Goal: Task Accomplishment & Management: Use online tool/utility

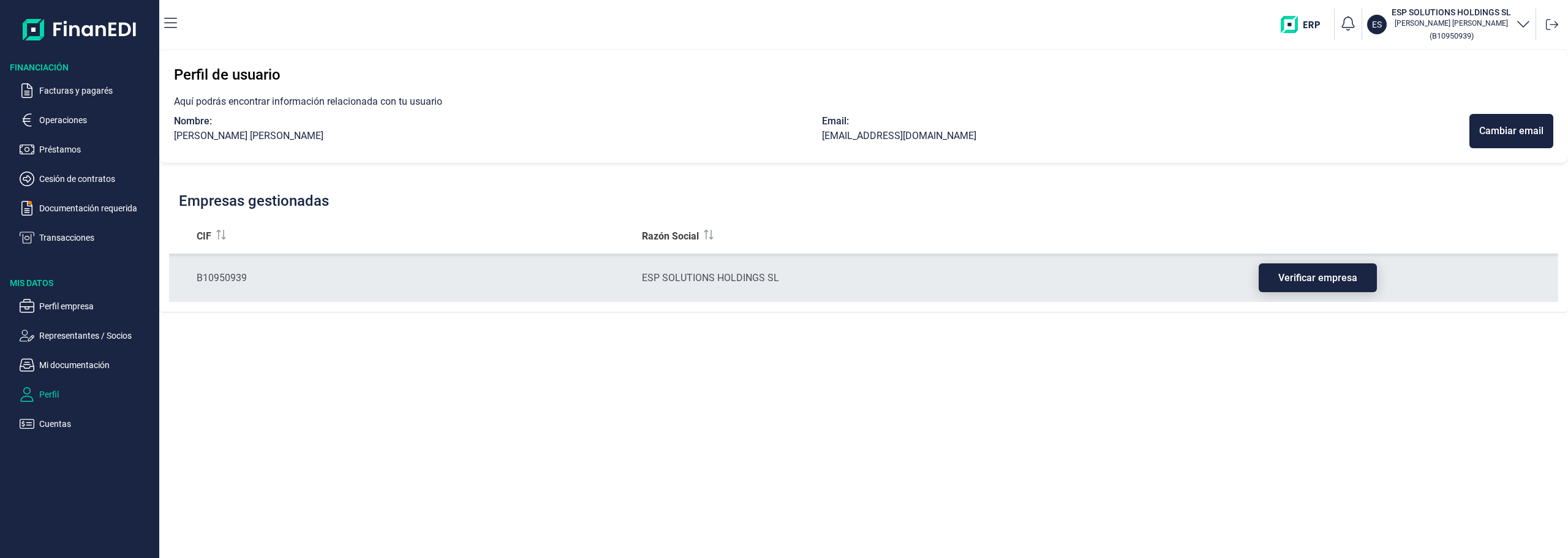
click at [1307, 272] on button "Verificar empresa" at bounding box center [1318, 278] width 118 height 29
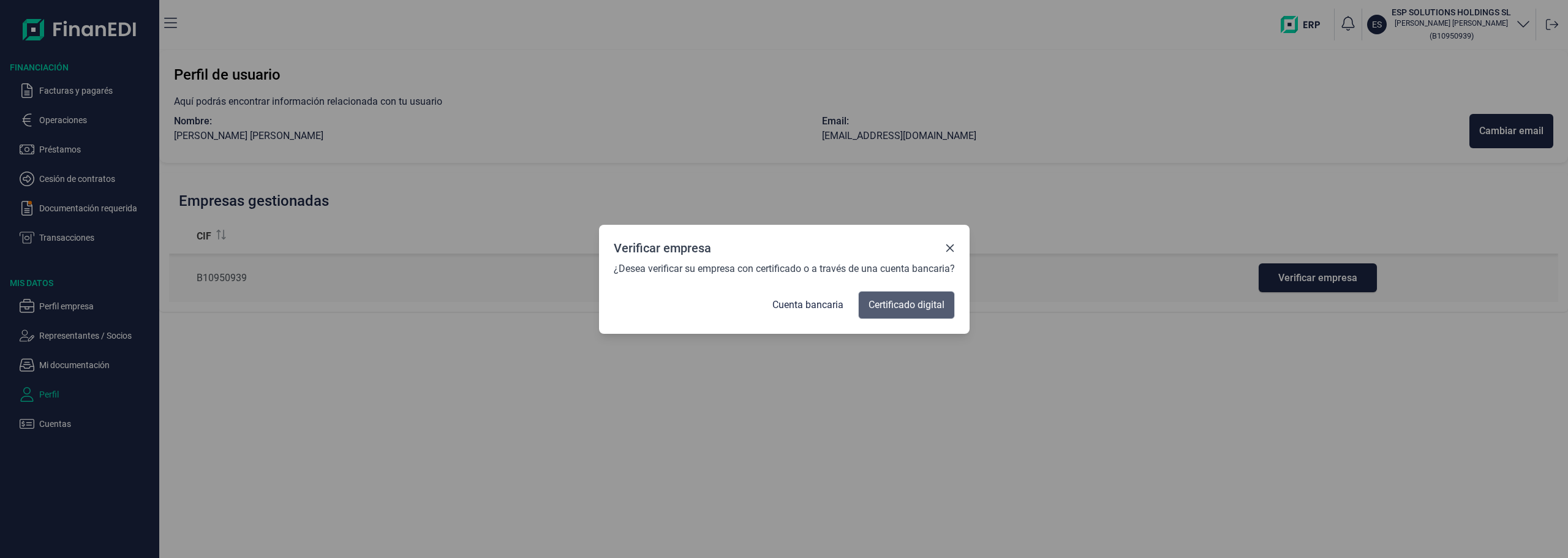
click at [879, 306] on span "Certificado digital" at bounding box center [906, 305] width 76 height 14
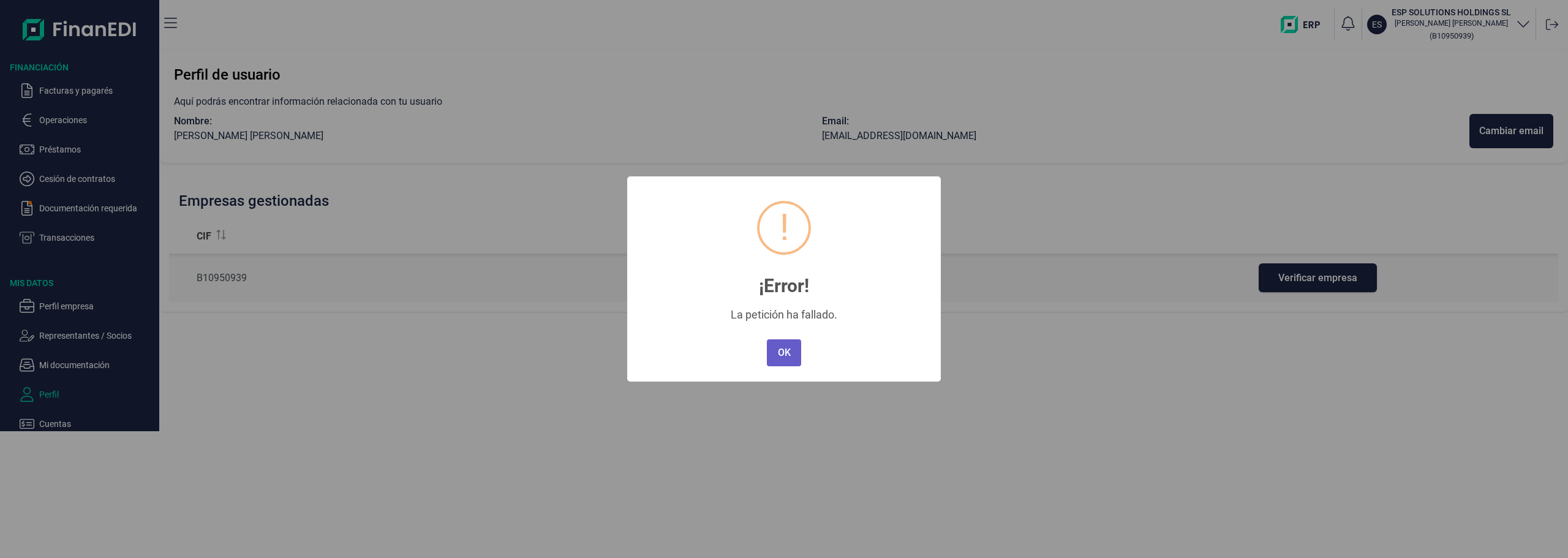
click at [784, 354] on button "OK" at bounding box center [784, 353] width 34 height 27
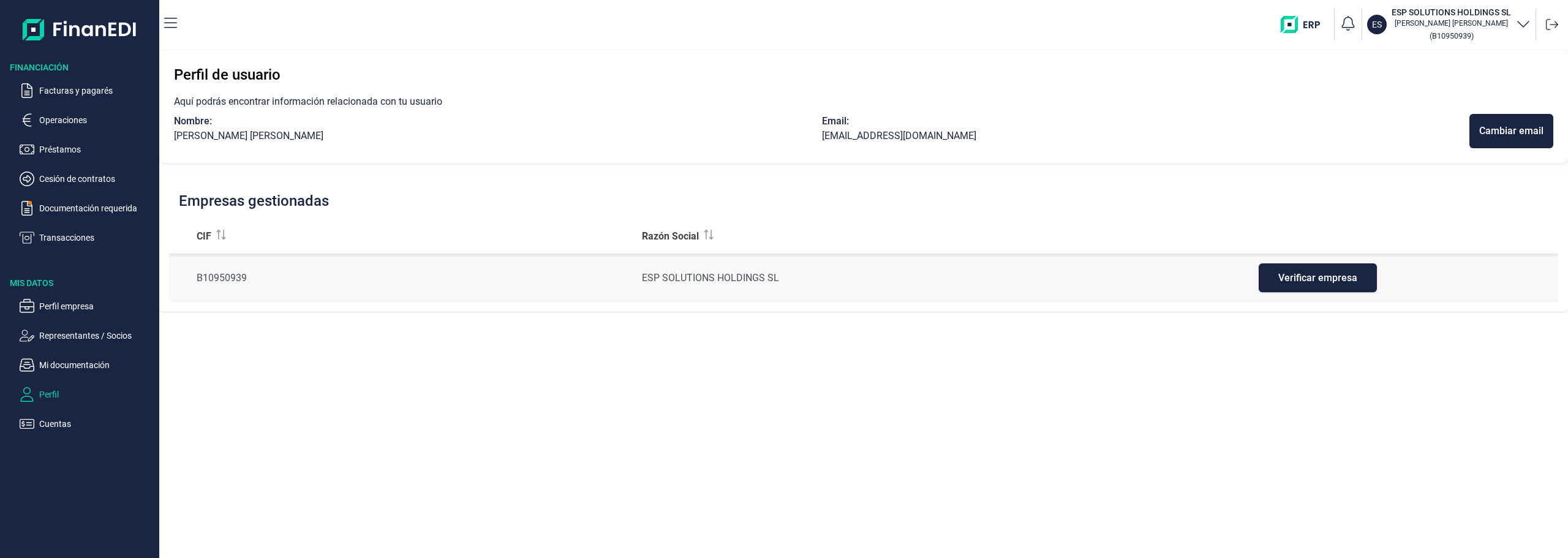
click at [58, 421] on p "Cuentas" at bounding box center [96, 424] width 115 height 14
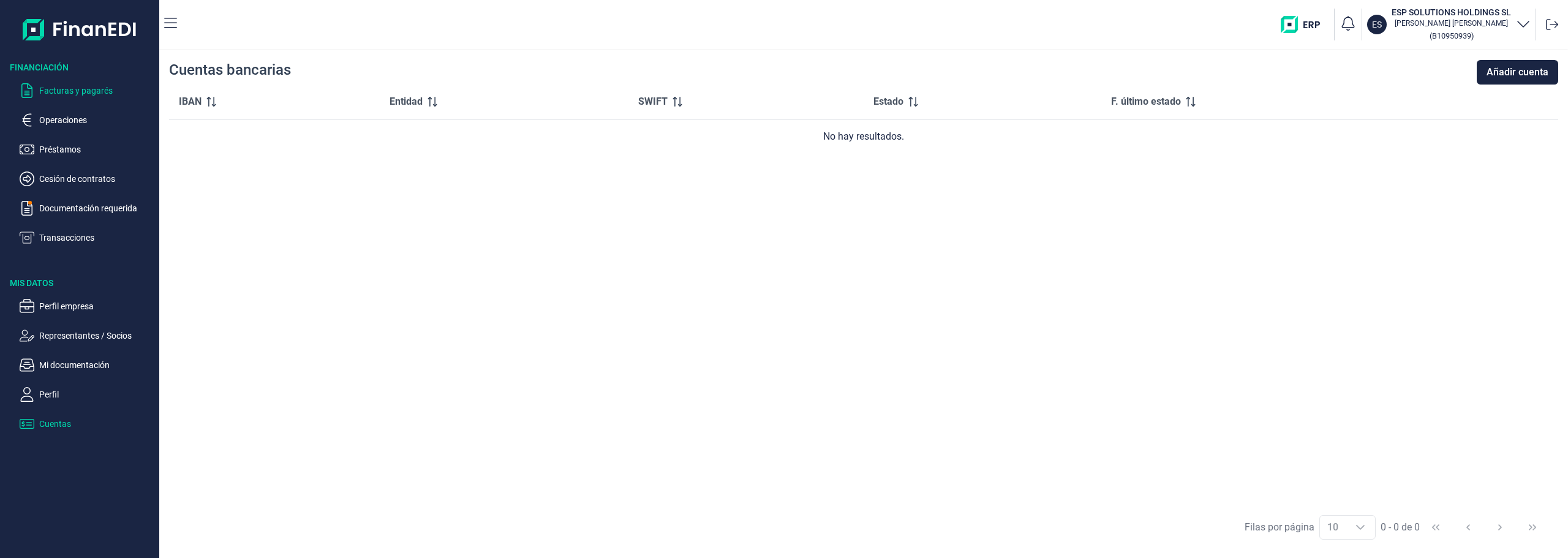
click at [68, 91] on p "Facturas y pagarés" at bounding box center [96, 91] width 115 height 14
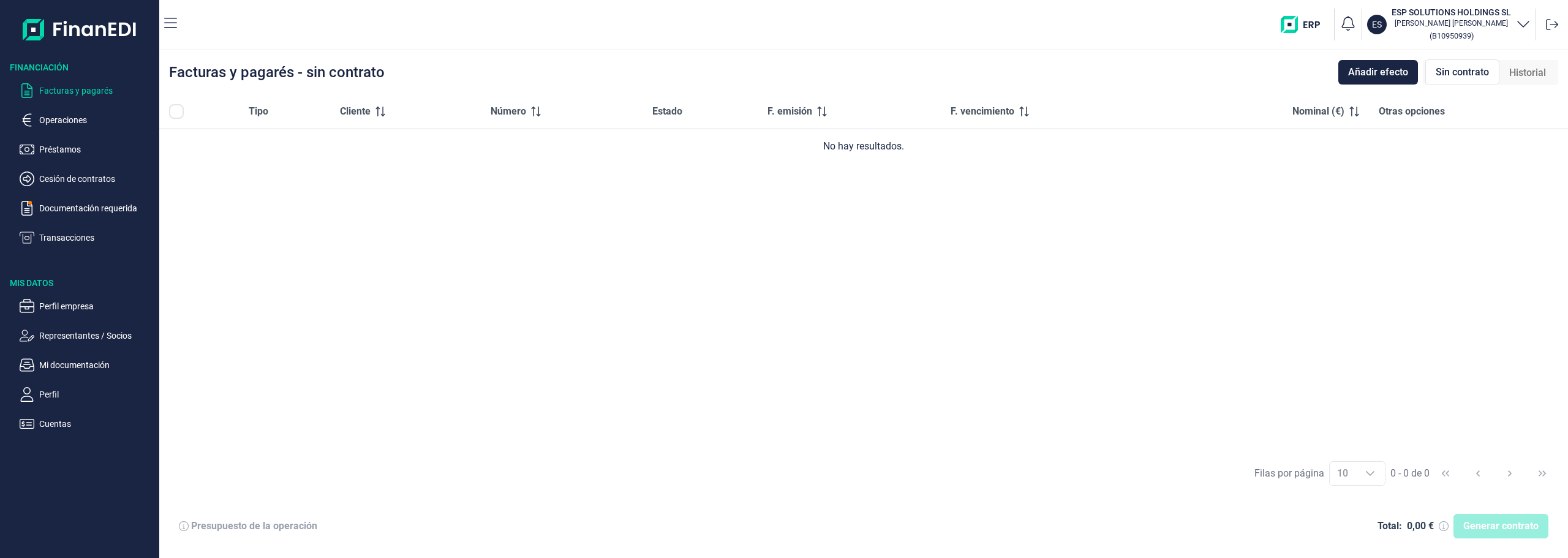
click at [1524, 27] on icon "button" at bounding box center [1523, 23] width 14 height 14
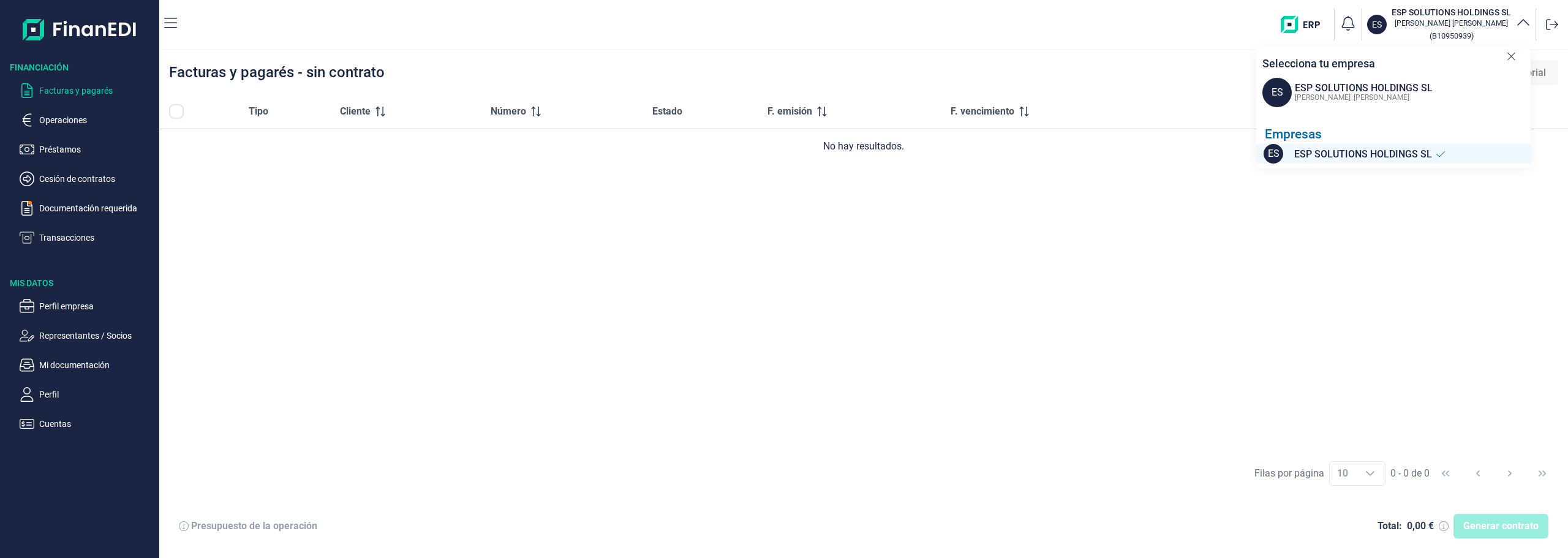
click at [1298, 18] on img "button" at bounding box center [1305, 24] width 49 height 17
